Goal: Task Accomplishment & Management: Complete application form

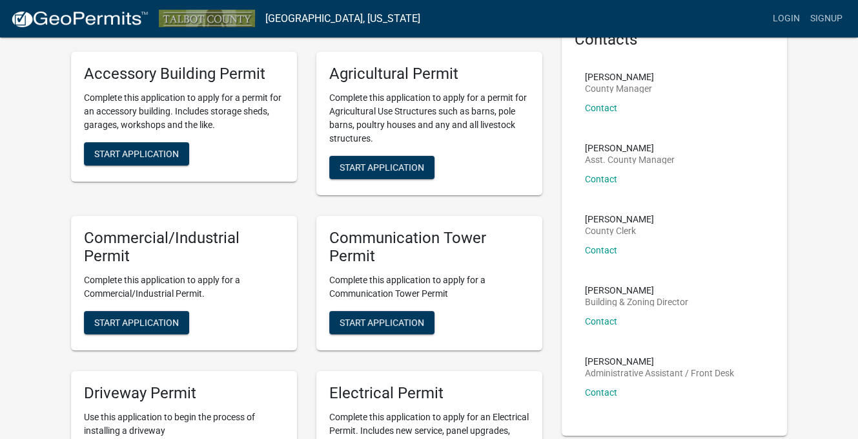
scroll to position [65, 0]
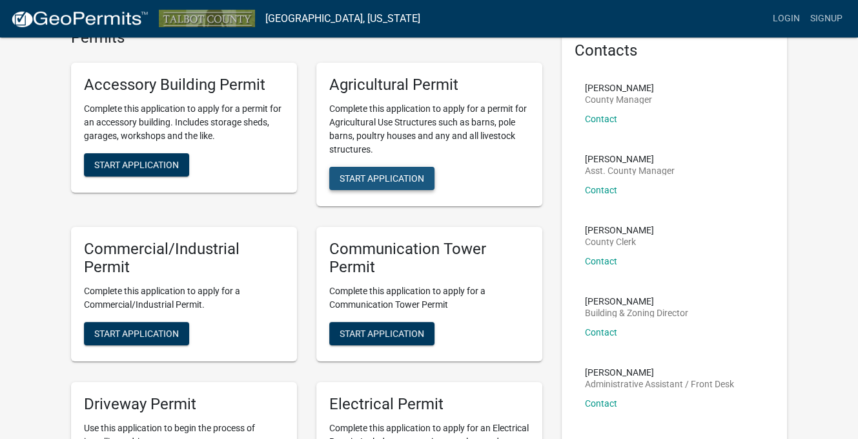
click at [372, 177] on span "Start Application" at bounding box center [382, 177] width 85 height 10
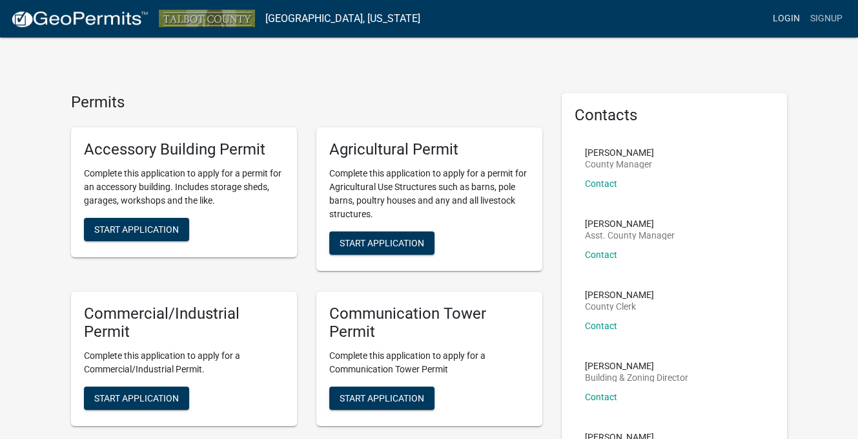
click at [795, 16] on link "Login" at bounding box center [786, 18] width 37 height 25
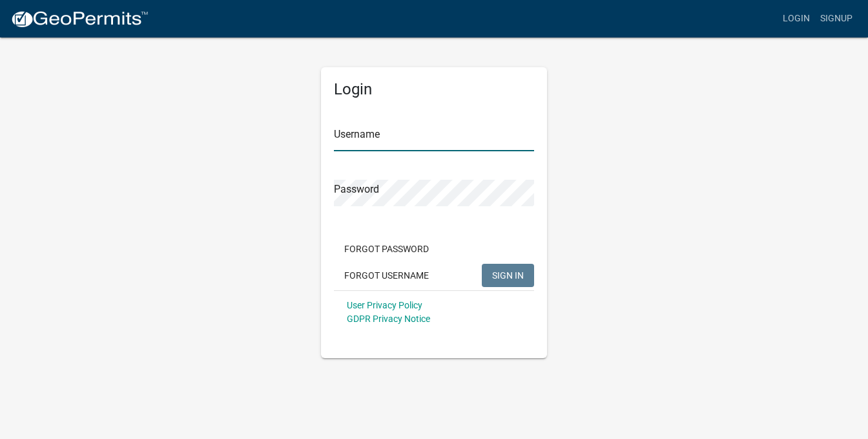
type input "[EMAIL_ADDRESS][DOMAIN_NAME]"
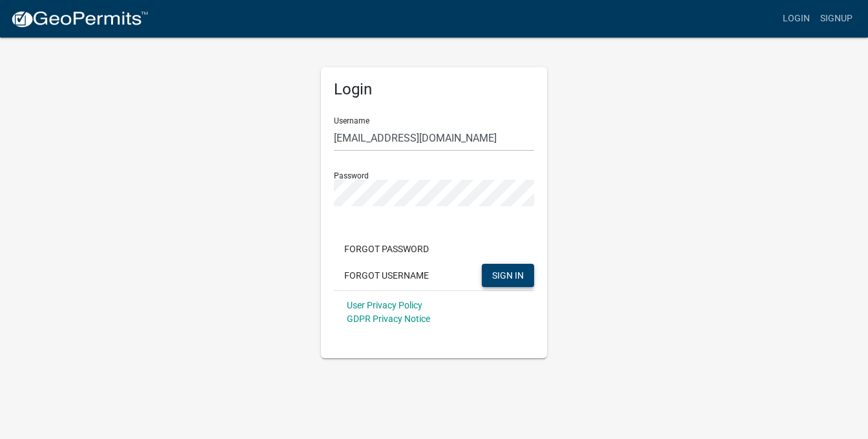
click at [532, 271] on button "SIGN IN" at bounding box center [508, 275] width 52 height 23
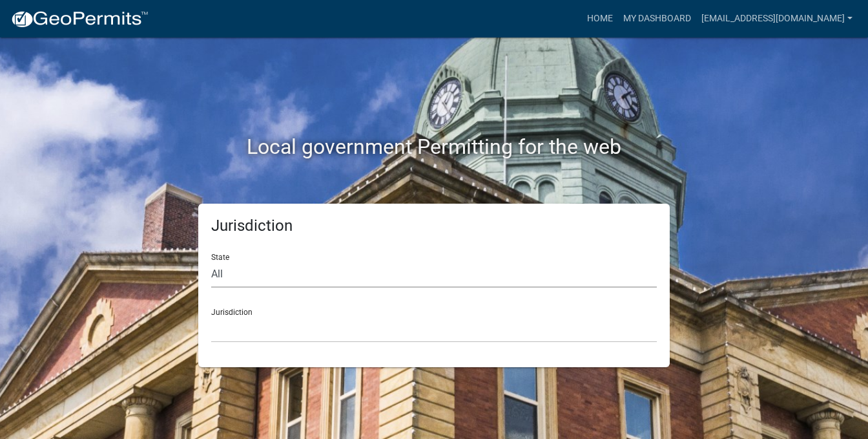
click at [220, 276] on select "All Colorado Georgia Indiana Iowa Kansas Minnesota Ohio South Carolina Wisconsin" at bounding box center [434, 274] width 446 height 26
select select "Georgia"
click at [211, 261] on select "All Colorado Georgia Indiana Iowa Kansas Minnesota Ohio South Carolina Wisconsin" at bounding box center [434, 274] width 446 height 26
click at [249, 306] on div "Jurisdiction Cook County, Georgia Crawford County, Georgia Gilmer County, Georg…" at bounding box center [434, 320] width 446 height 45
click at [249, 324] on select "Cook County, Georgia Crawford County, Georgia Gilmer County, Georgia Haralson C…" at bounding box center [434, 329] width 446 height 26
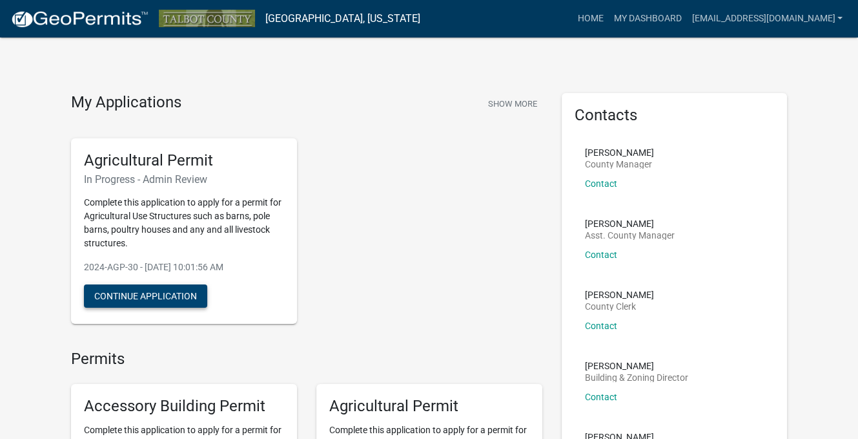
click at [172, 300] on button "Continue Application" at bounding box center [145, 295] width 123 height 23
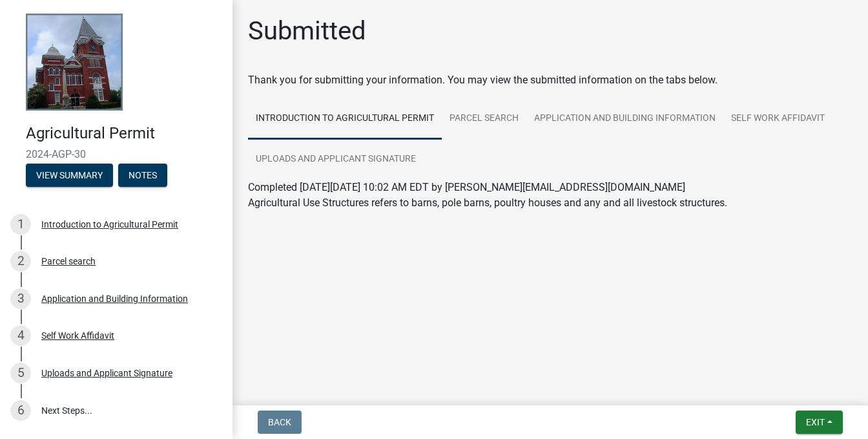
click at [294, 115] on link "Introduction to Agricultural Permit" at bounding box center [345, 118] width 194 height 41
click at [357, 121] on link "Introduction to Agricultural Permit" at bounding box center [345, 118] width 194 height 41
click at [477, 118] on link "Parcel search" at bounding box center [484, 118] width 85 height 41
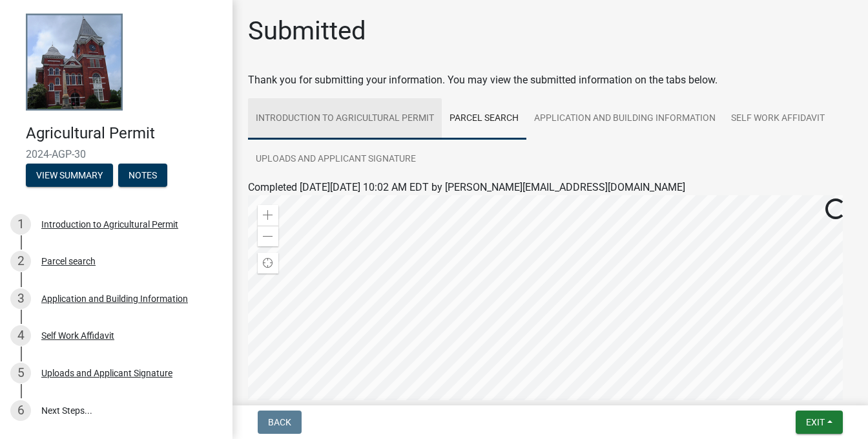
click at [315, 118] on link "Introduction to Agricultural Permit" at bounding box center [345, 118] width 194 height 41
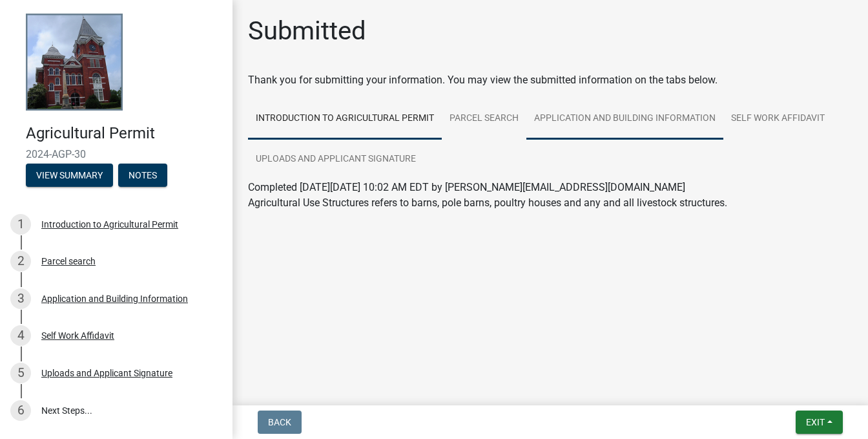
click at [561, 114] on link "Application and Building Information" at bounding box center [624, 118] width 197 height 41
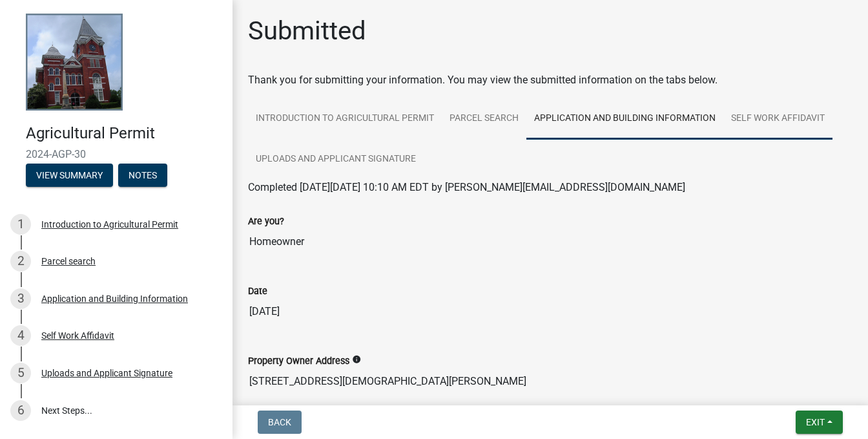
click at [766, 117] on link "Self Work Affidavit" at bounding box center [777, 118] width 109 height 41
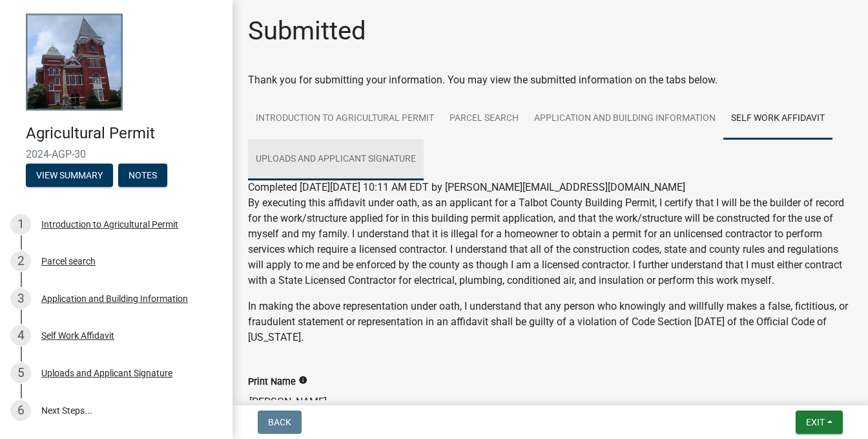
click at [282, 160] on link "Uploads and Applicant Signature" at bounding box center [336, 159] width 176 height 41
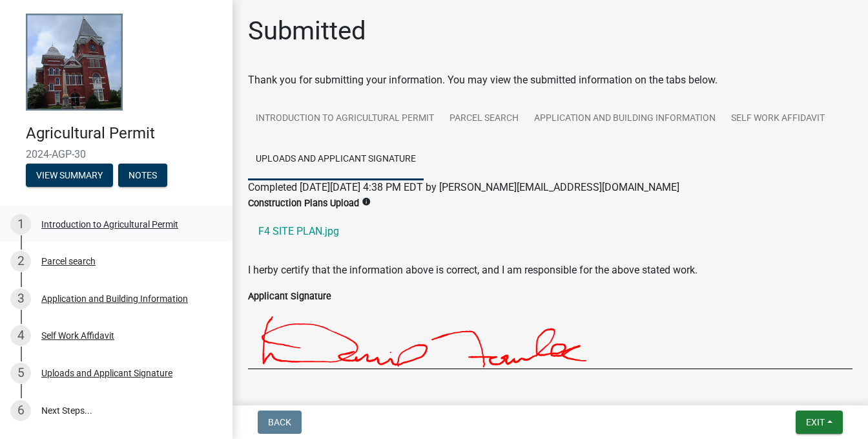
scroll to position [81, 0]
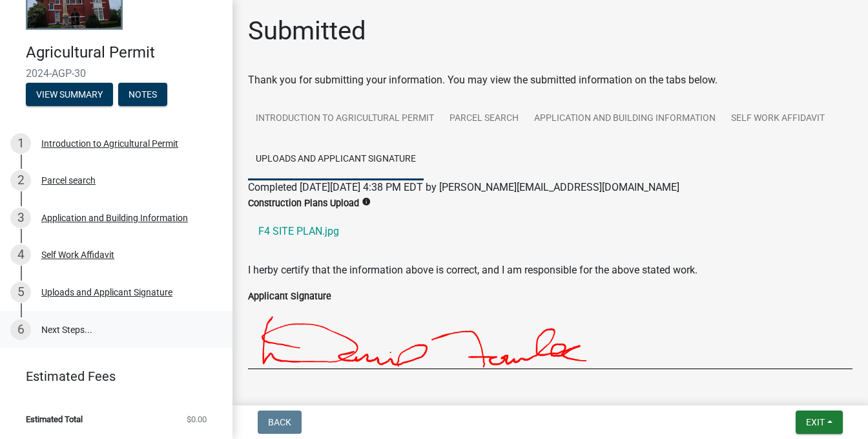
click at [69, 329] on link "6 Next Steps..." at bounding box center [116, 329] width 233 height 37
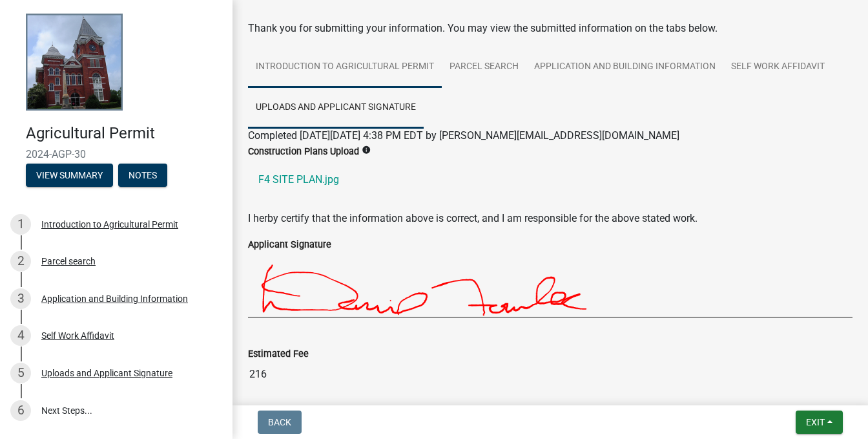
scroll to position [0, 0]
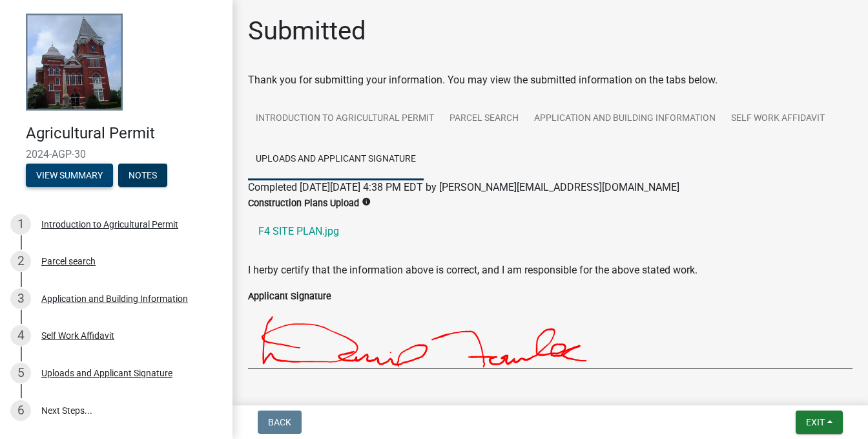
click at [72, 179] on button "View Summary" at bounding box center [69, 174] width 87 height 23
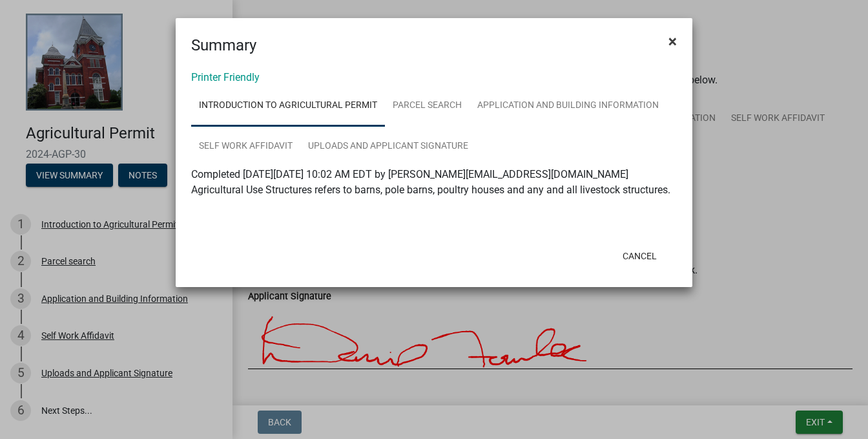
click at [679, 39] on button "×" at bounding box center [672, 41] width 29 height 36
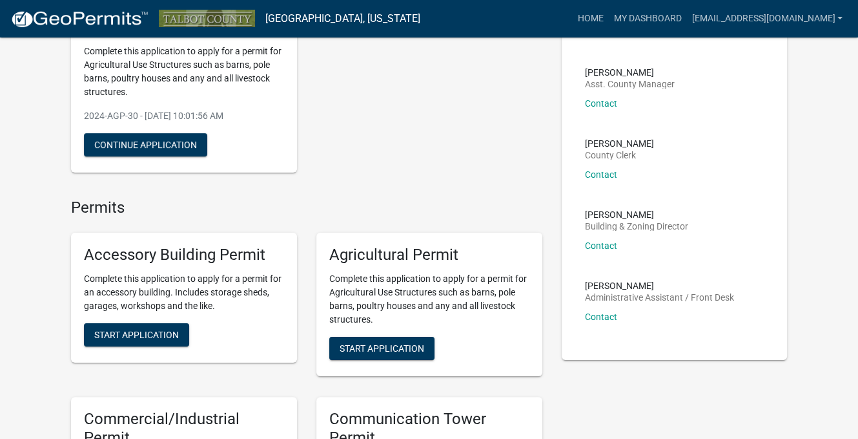
scroll to position [129, 0]
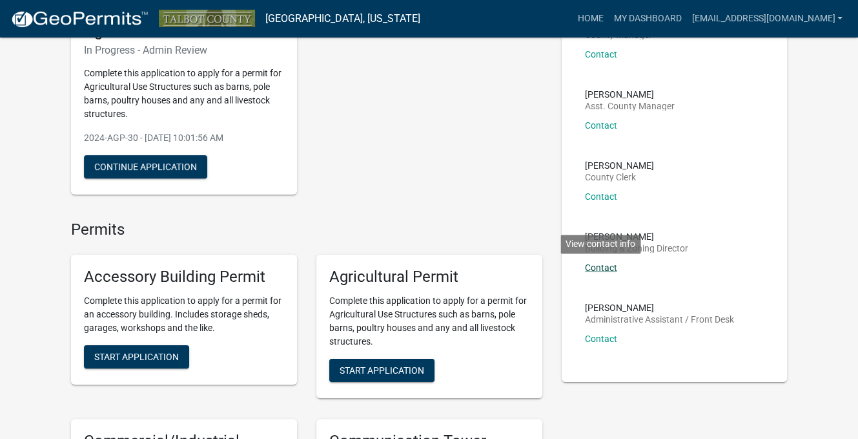
click at [595, 265] on link "Contact" at bounding box center [601, 267] width 32 height 10
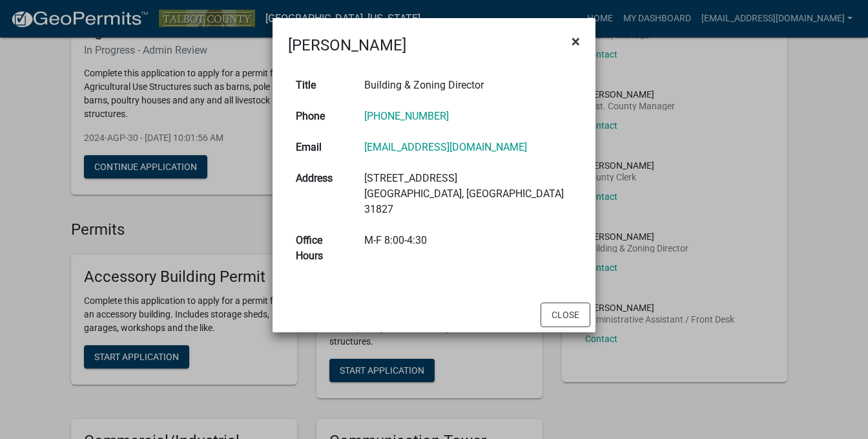
click at [575, 41] on span "×" at bounding box center [576, 41] width 8 height 18
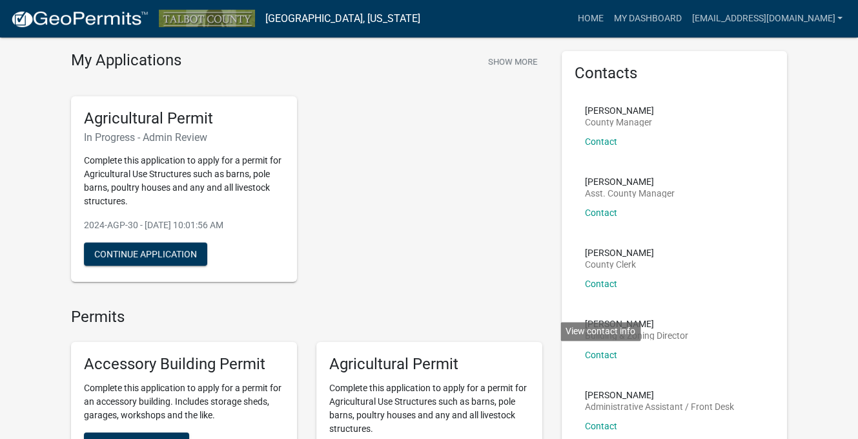
scroll to position [65, 0]
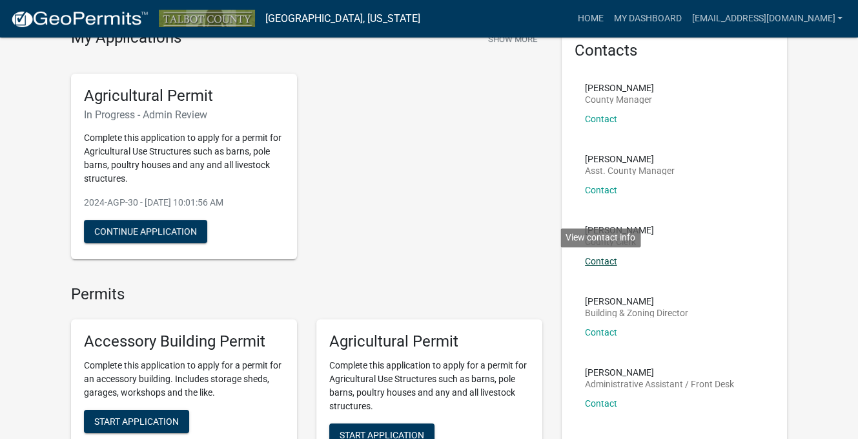
click at [605, 263] on link "Contact" at bounding box center [601, 261] width 32 height 10
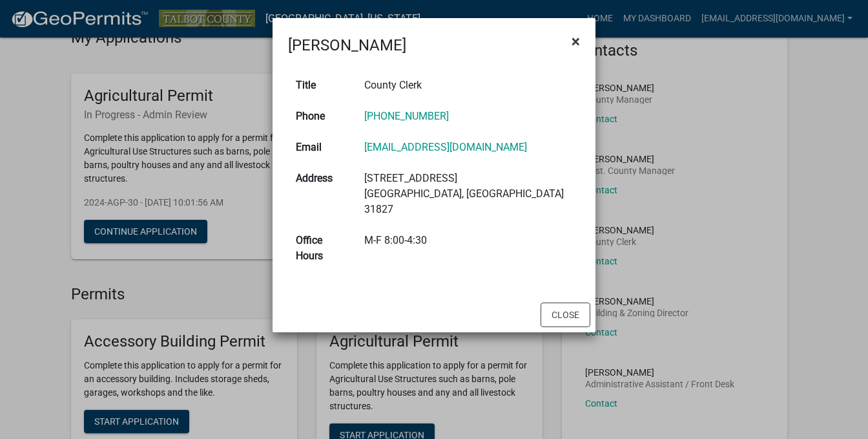
click at [574, 41] on span "×" at bounding box center [576, 41] width 8 height 18
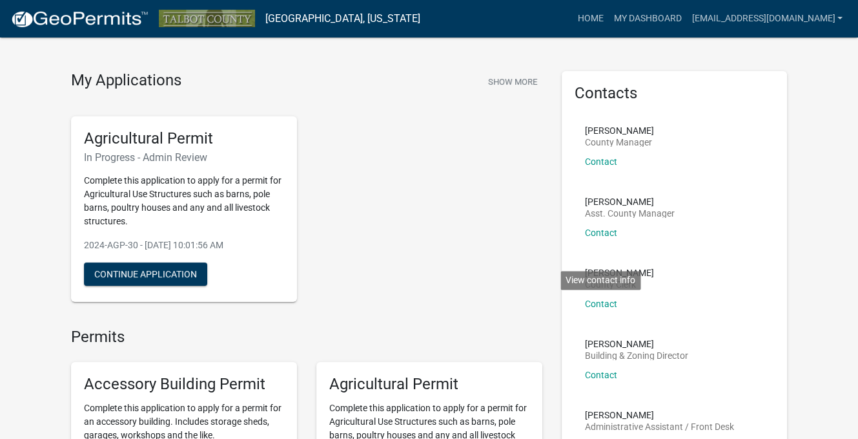
scroll to position [0, 0]
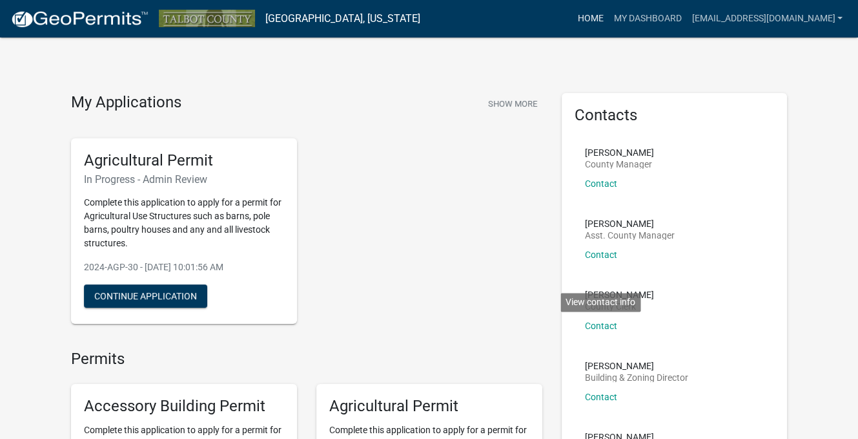
click at [608, 19] on link "Home" at bounding box center [590, 18] width 36 height 25
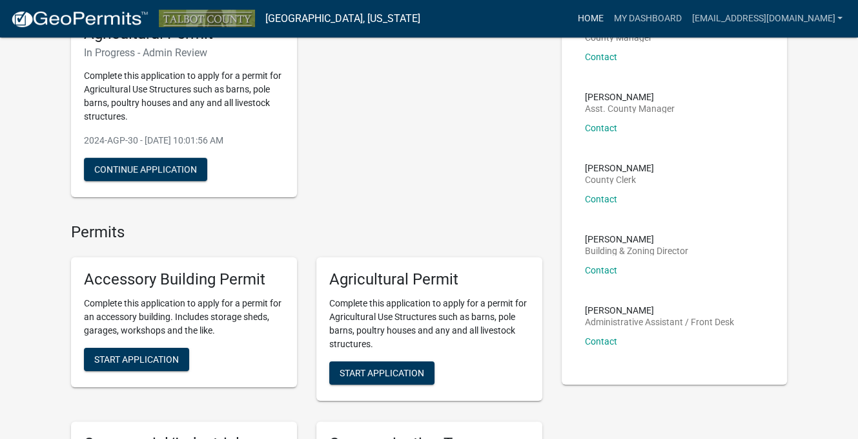
scroll to position [129, 0]
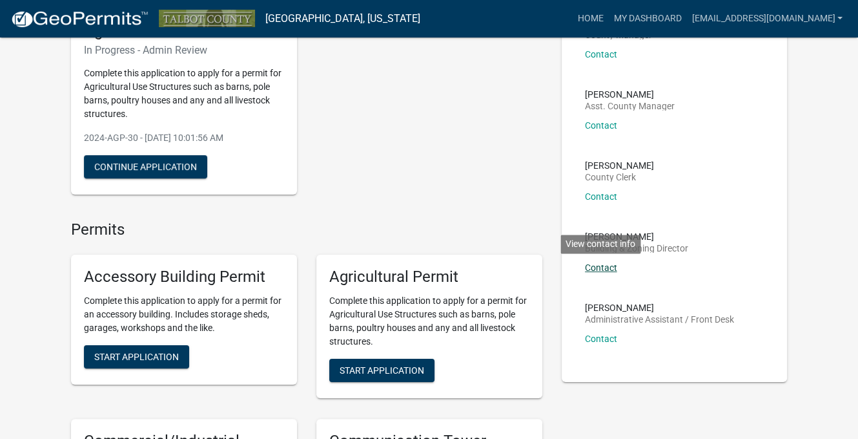
click at [597, 267] on link "Contact" at bounding box center [601, 267] width 32 height 10
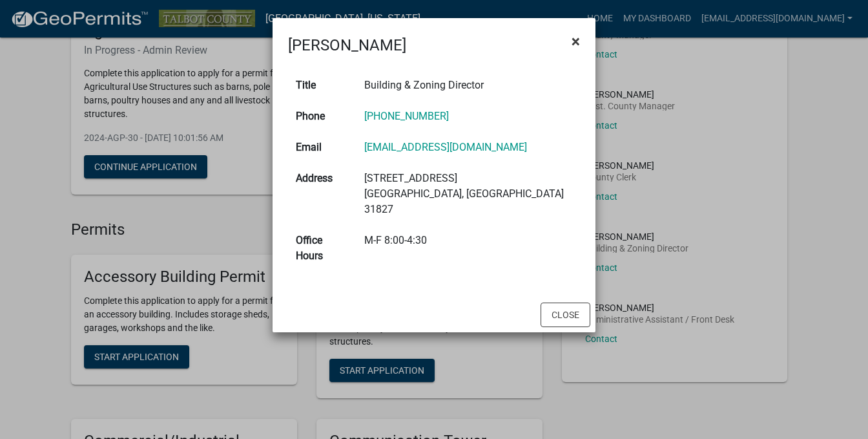
click at [574, 42] on span "×" at bounding box center [576, 41] width 8 height 18
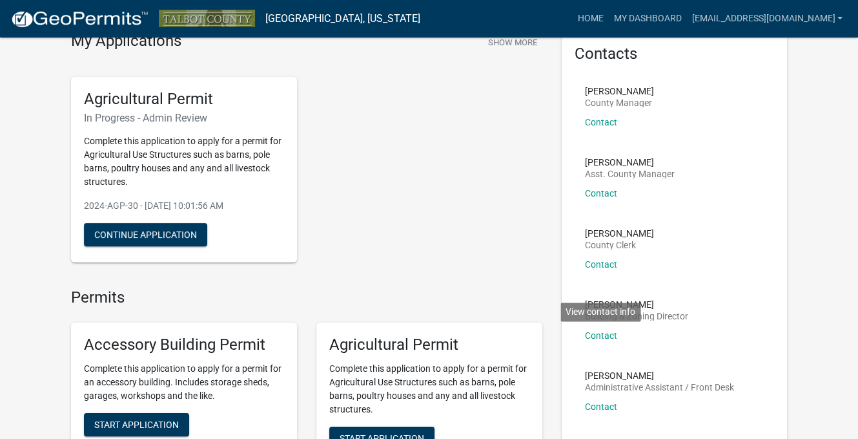
scroll to position [0, 0]
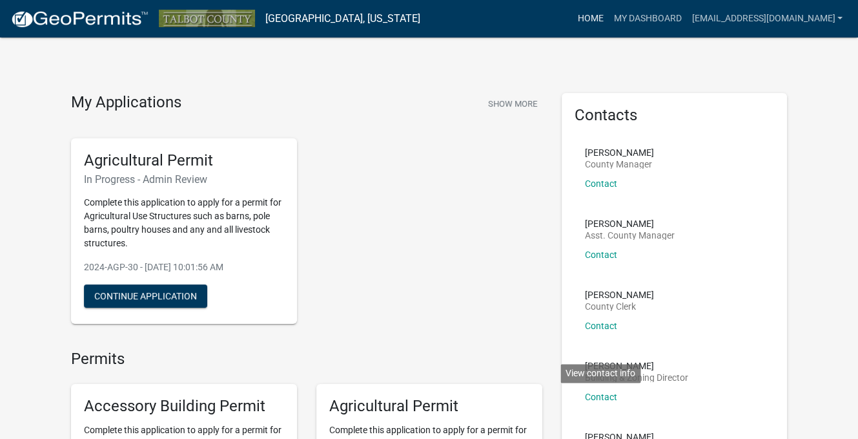
click at [608, 16] on link "Home" at bounding box center [590, 18] width 36 height 25
click at [608, 18] on link "Home" at bounding box center [590, 18] width 36 height 25
click at [687, 19] on link "My Dashboard" at bounding box center [647, 18] width 78 height 25
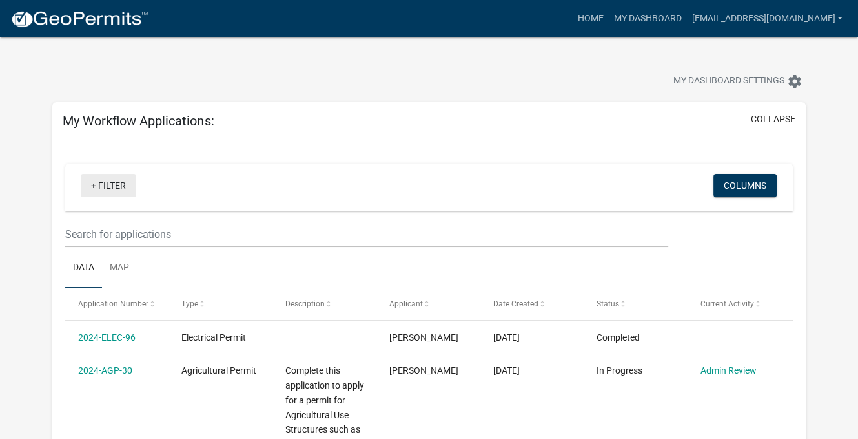
click at [88, 190] on link "+ Filter" at bounding box center [109, 185] width 56 height 23
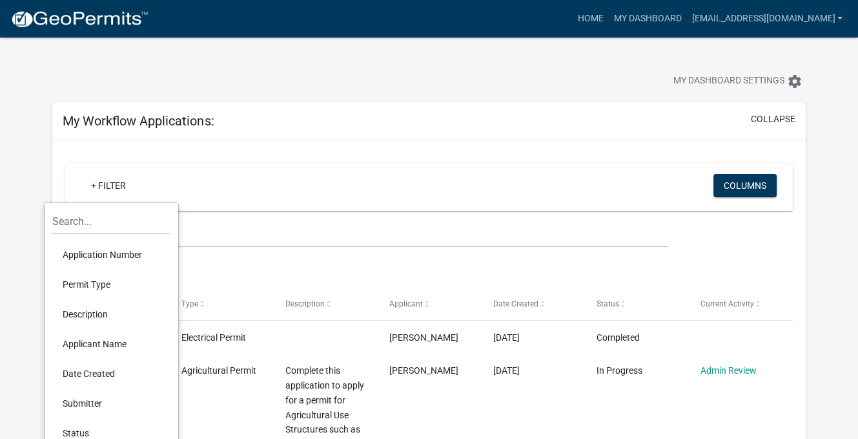
click at [230, 175] on div "+ Filter" at bounding box center [309, 187] width 477 height 26
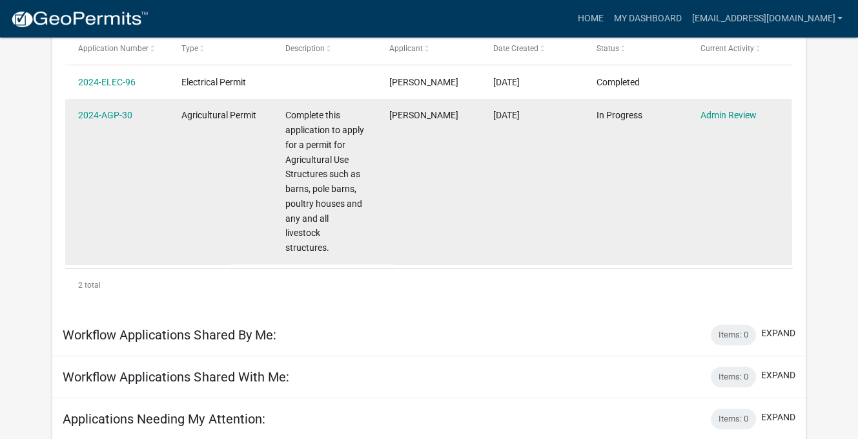
scroll to position [233, 0]
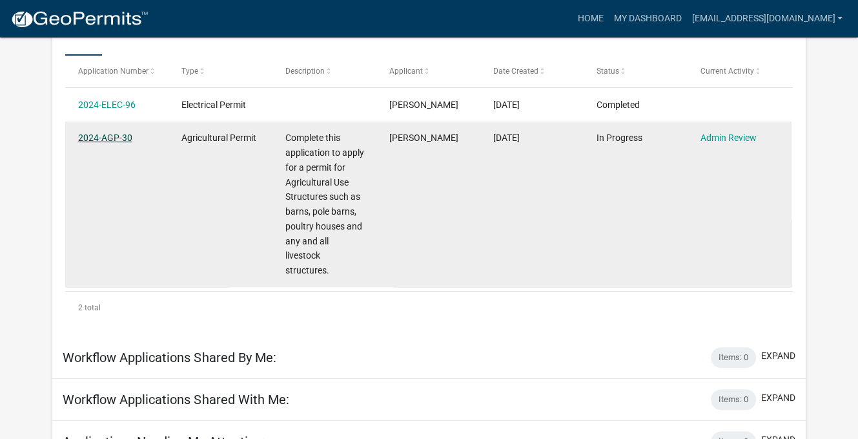
click at [98, 137] on link "2024-AGP-30" at bounding box center [105, 137] width 54 height 10
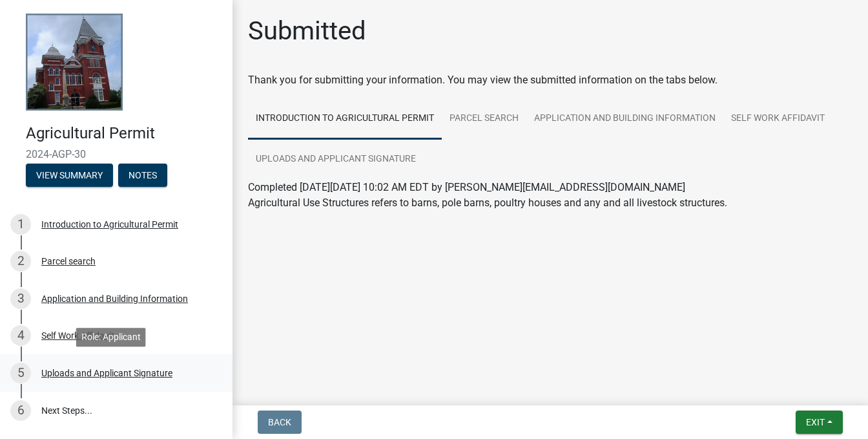
click at [72, 371] on div "Uploads and Applicant Signature" at bounding box center [106, 372] width 131 height 9
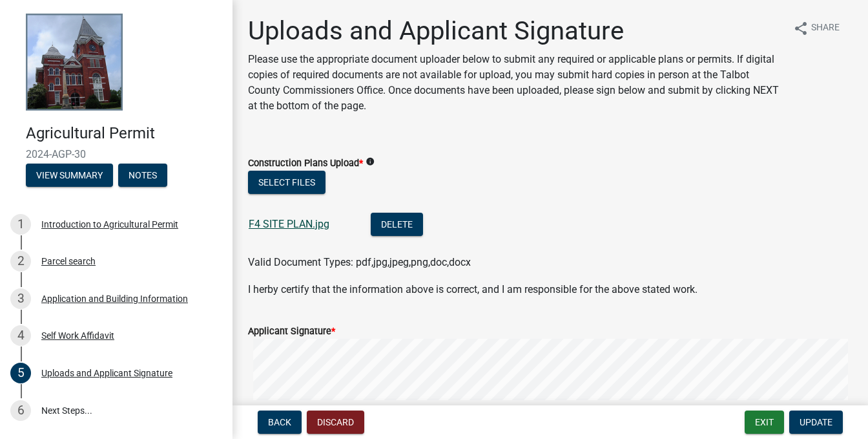
click at [283, 220] on link "F4 SITE PLAN.jpg" at bounding box center [289, 224] width 81 height 12
